Goal: Complete application form

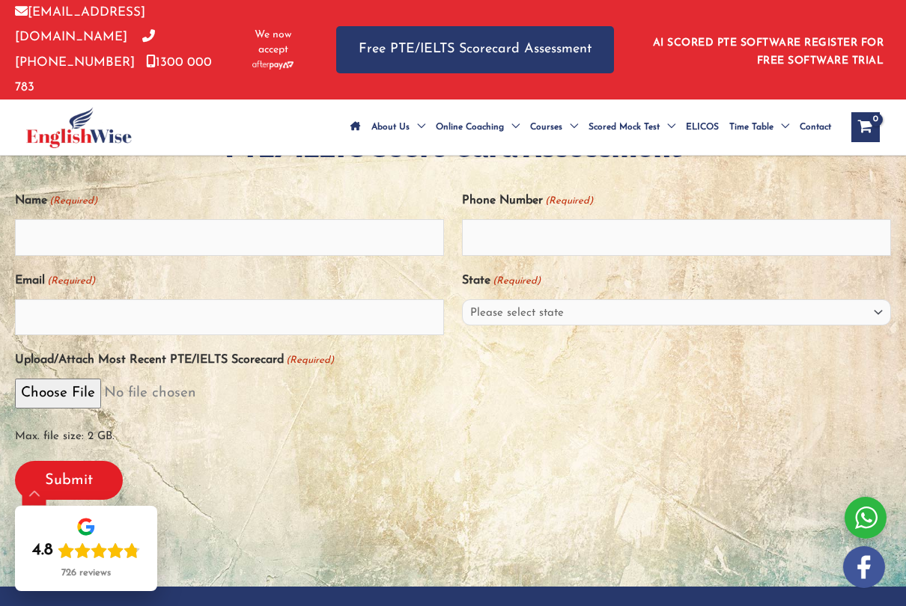
scroll to position [312, 0]
click at [104, 462] on input "Submit" at bounding box center [69, 481] width 108 height 39
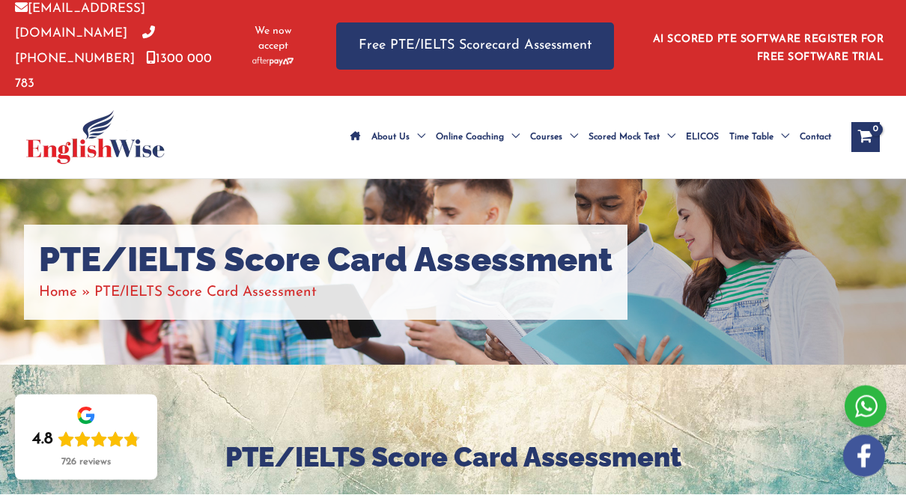
scroll to position [0, 0]
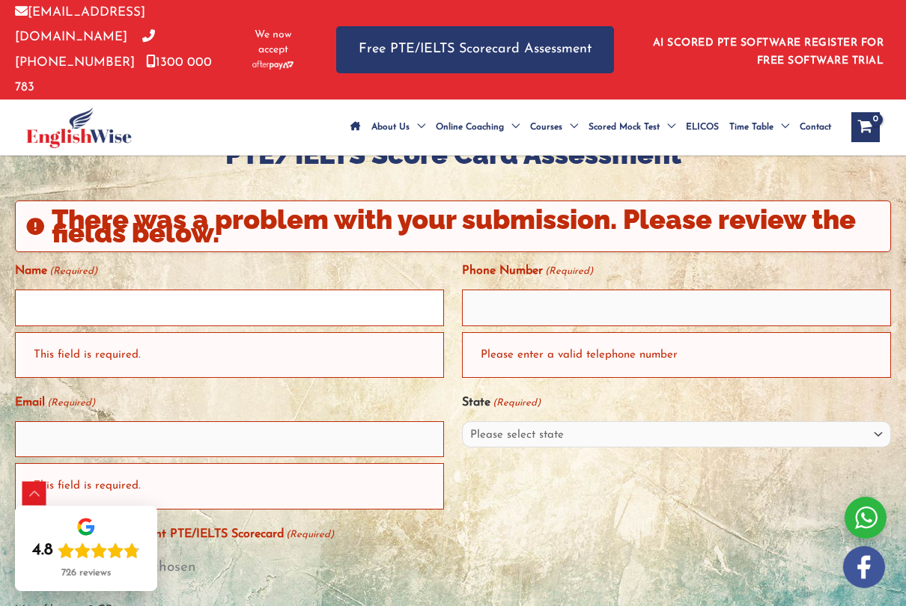
click at [268, 290] on input "Name (Required)" at bounding box center [229, 308] width 429 height 36
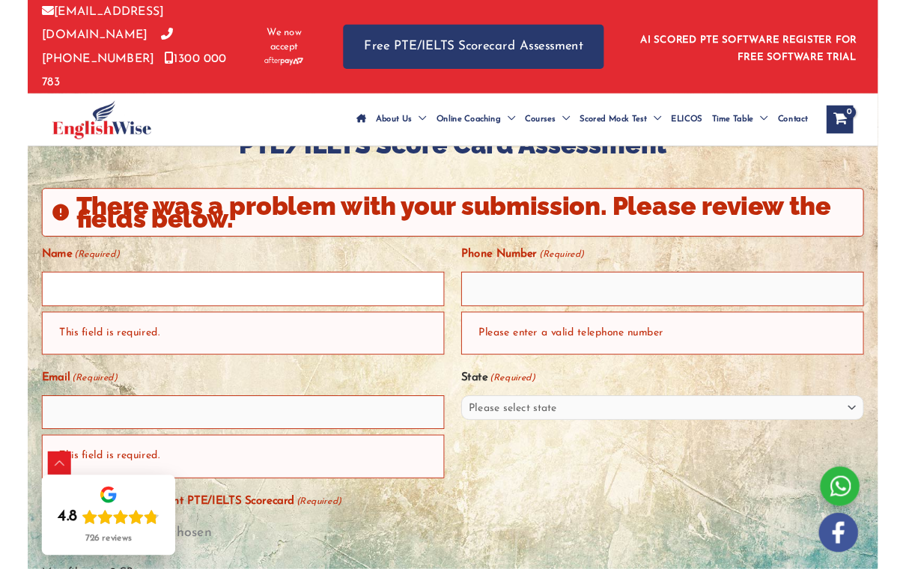
scroll to position [305, 0]
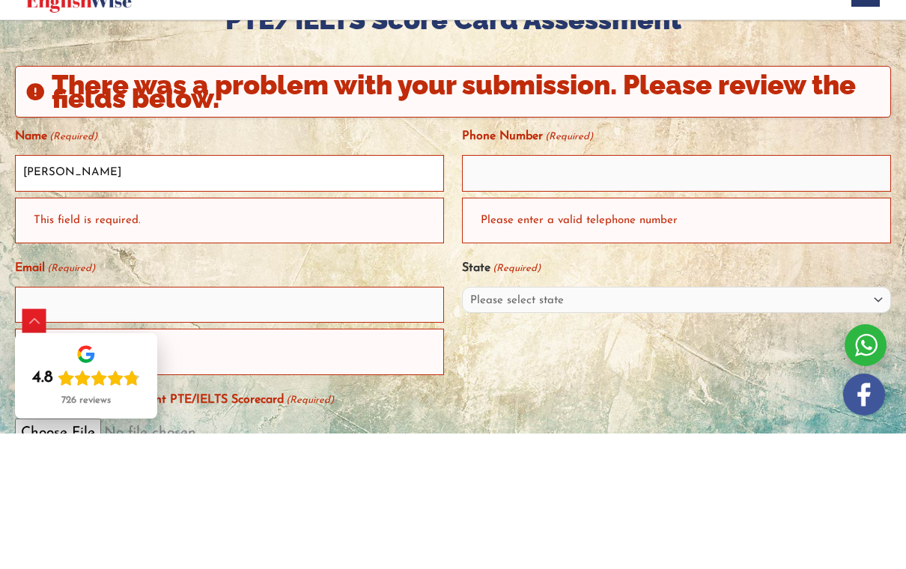
type input "[PERSON_NAME]"
click at [641, 290] on input "Phone Number (Required)" at bounding box center [676, 308] width 429 height 36
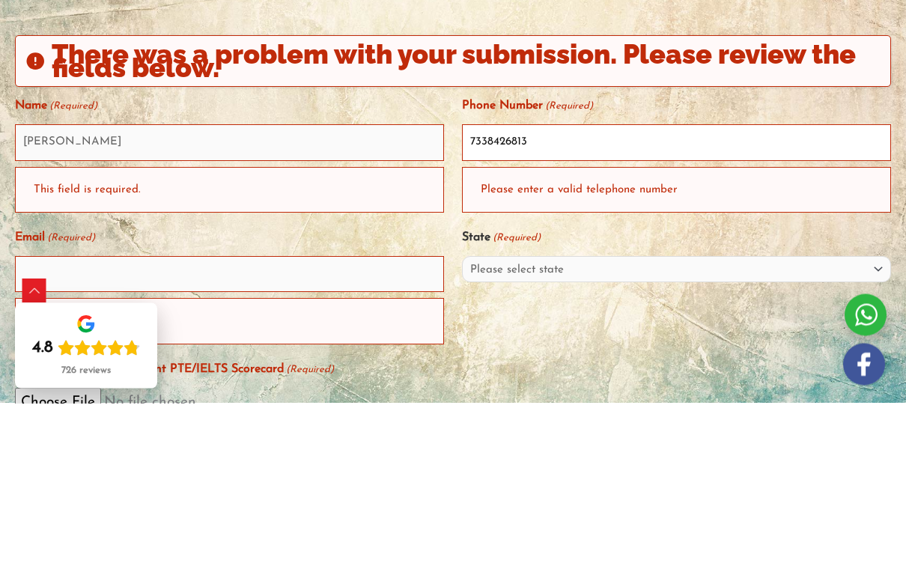
type input "7338426813"
click at [646, 333] on div "Please enter a valid telephone number" at bounding box center [676, 356] width 429 height 46
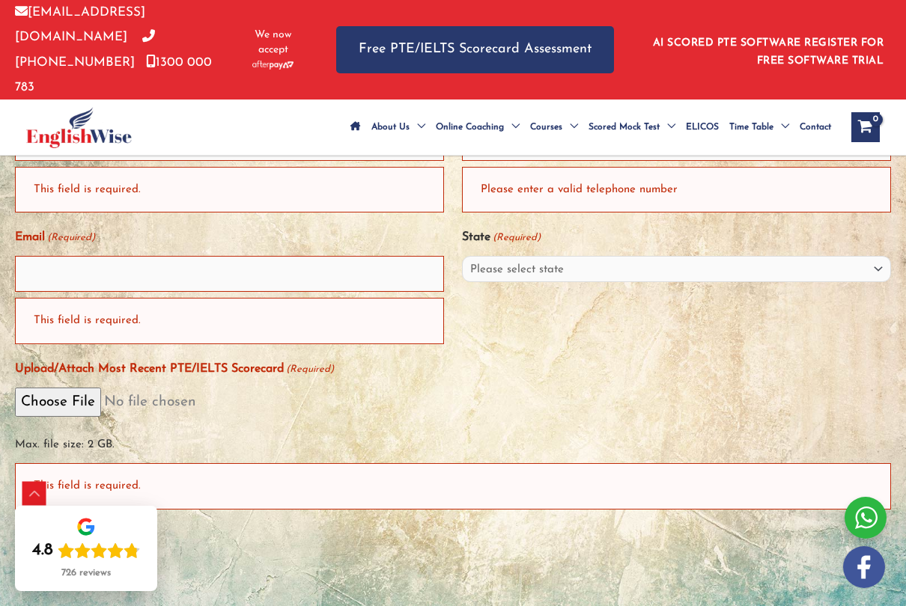
click at [575, 256] on select "Please select state [GEOGRAPHIC_DATA] ([GEOGRAPHIC_DATA]) [GEOGRAPHIC_DATA] ([G…" at bounding box center [676, 269] width 429 height 26
click at [329, 256] on input "Email (Required)" at bounding box center [229, 274] width 429 height 36
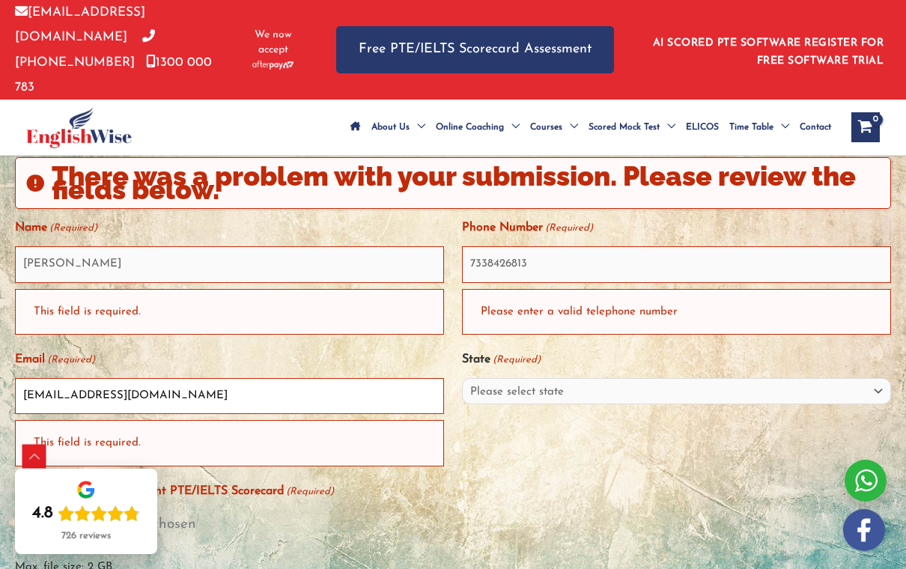
scroll to position [349, 0]
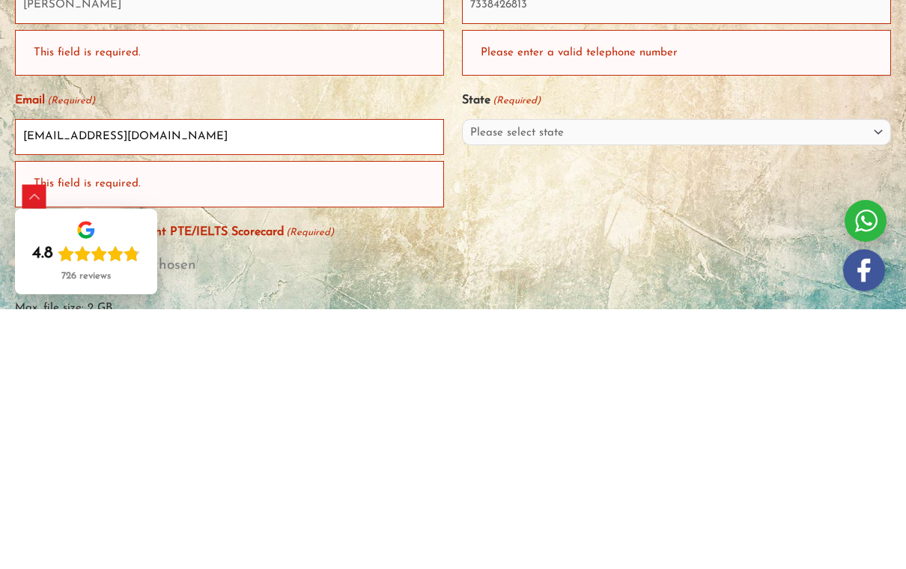
type input "[EMAIL_ADDRESS][DOMAIN_NAME]"
click at [625, 379] on select "Please select state [GEOGRAPHIC_DATA] ([GEOGRAPHIC_DATA]) [GEOGRAPHIC_DATA] ([G…" at bounding box center [676, 392] width 429 height 26
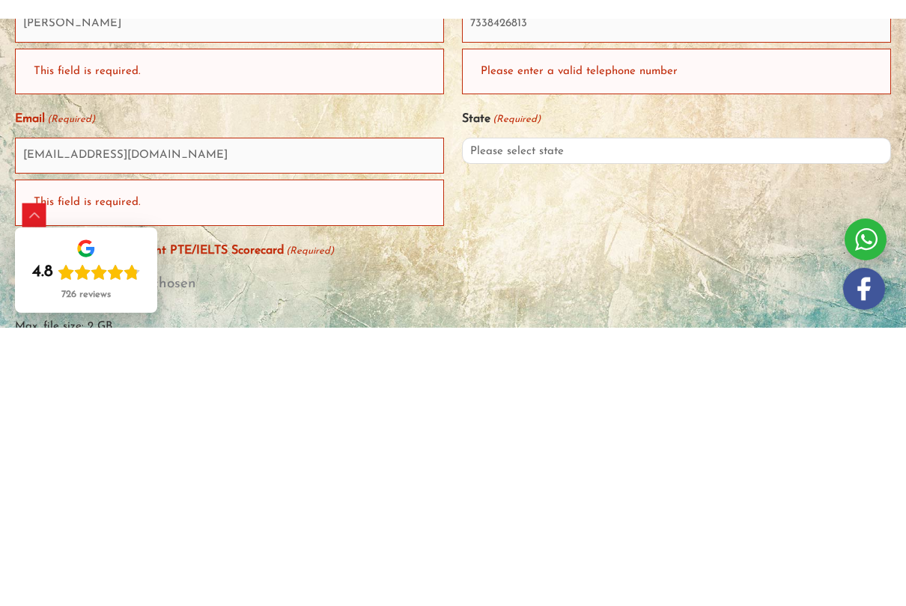
scroll to position [609, 0]
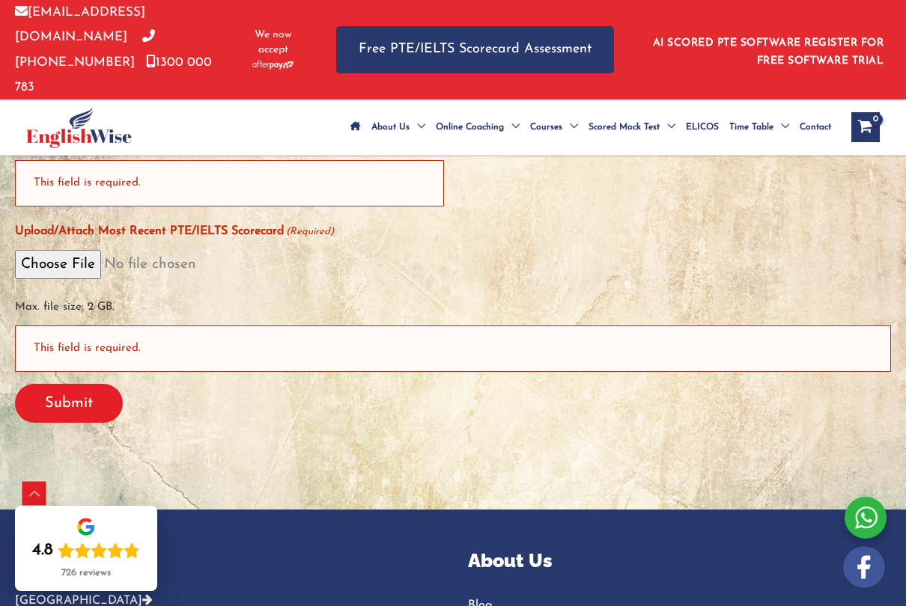
select select "[GEOGRAPHIC_DATA] ([GEOGRAPHIC_DATA])"
click at [96, 384] on input "Submit" at bounding box center [69, 403] width 108 height 39
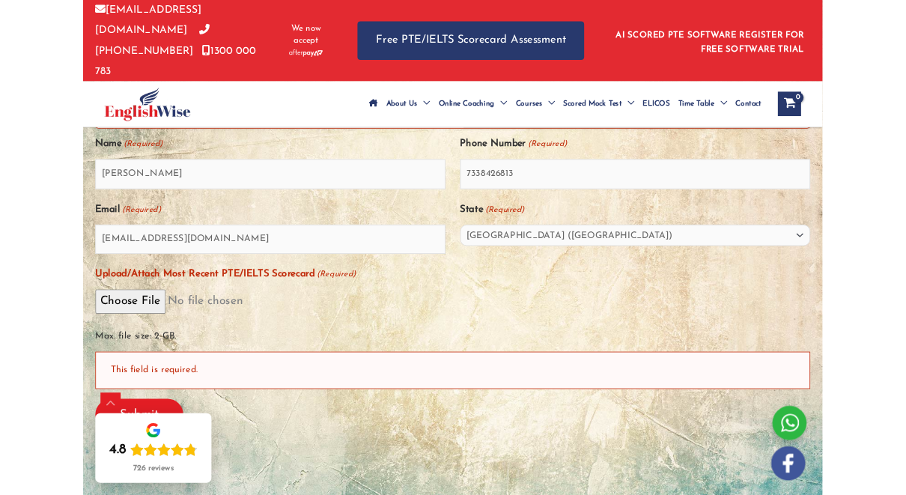
scroll to position [0, 0]
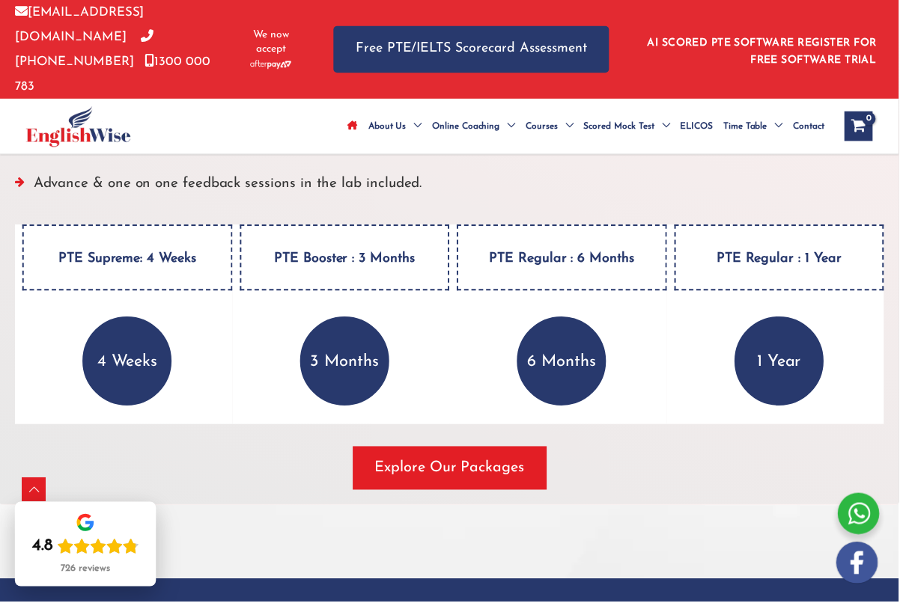
scroll to position [2163, 0]
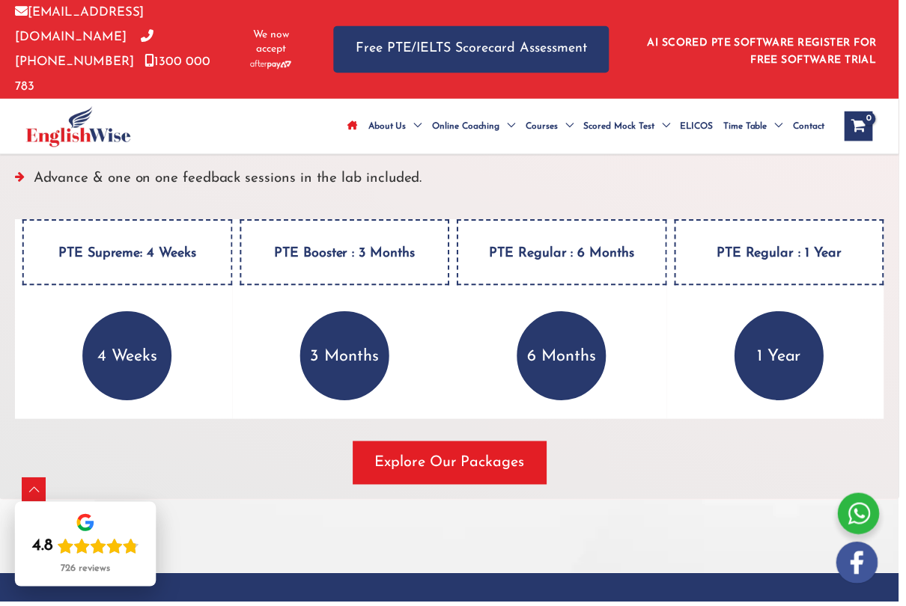
click at [474, 456] on span "Explore Our Packages" at bounding box center [453, 466] width 150 height 21
